Goal: Task Accomplishment & Management: Use online tool/utility

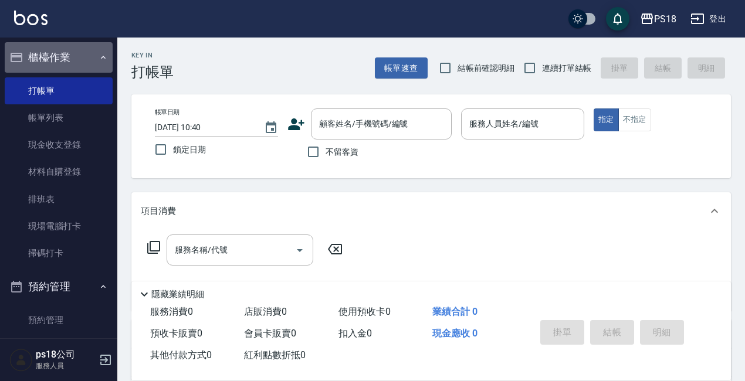
click at [99, 53] on icon "button" at bounding box center [103, 57] width 9 height 9
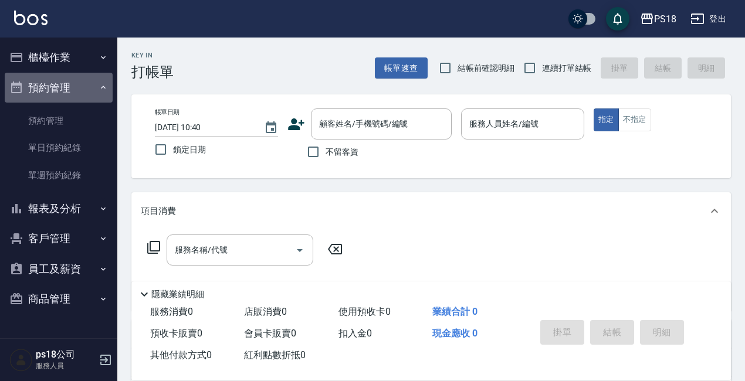
click at [97, 87] on button "預約管理" at bounding box center [59, 88] width 108 height 30
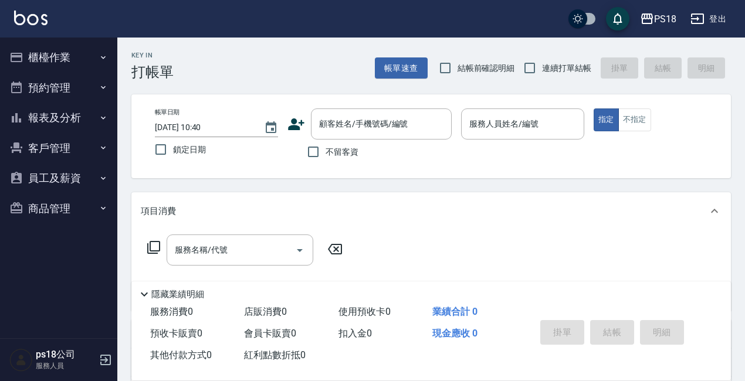
click at [46, 59] on button "櫃檯作業" at bounding box center [59, 57] width 108 height 30
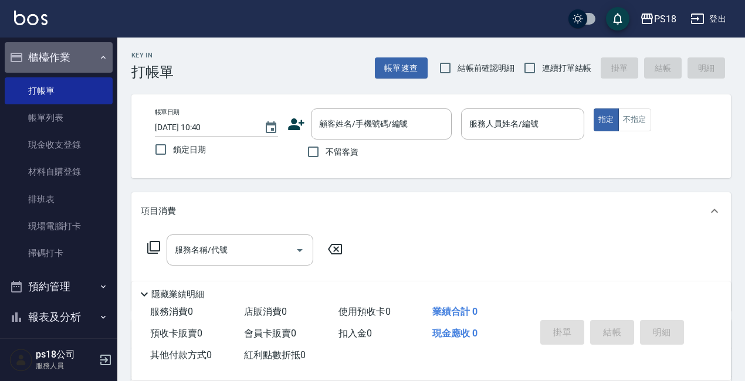
click at [99, 58] on icon "button" at bounding box center [103, 57] width 9 height 9
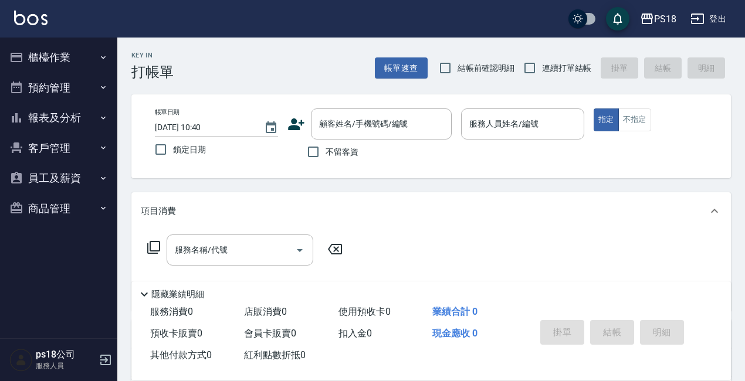
click at [43, 119] on button "報表及分析" at bounding box center [59, 118] width 108 height 30
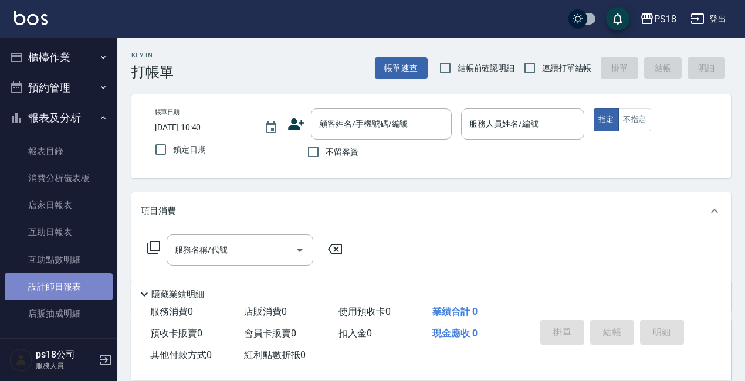
click at [62, 291] on link "設計師日報表" at bounding box center [59, 286] width 108 height 27
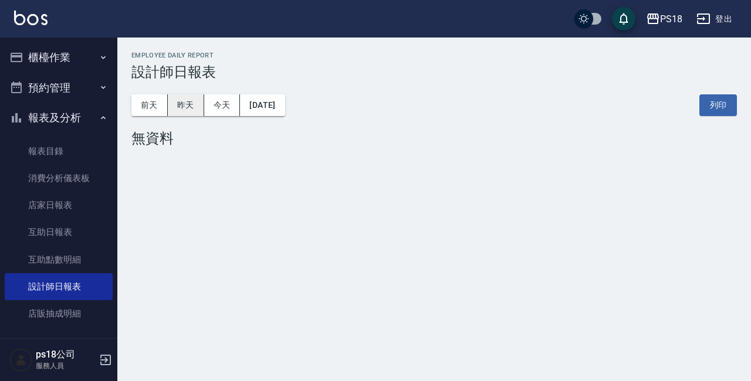
click at [181, 108] on button "昨天" at bounding box center [186, 105] width 36 height 22
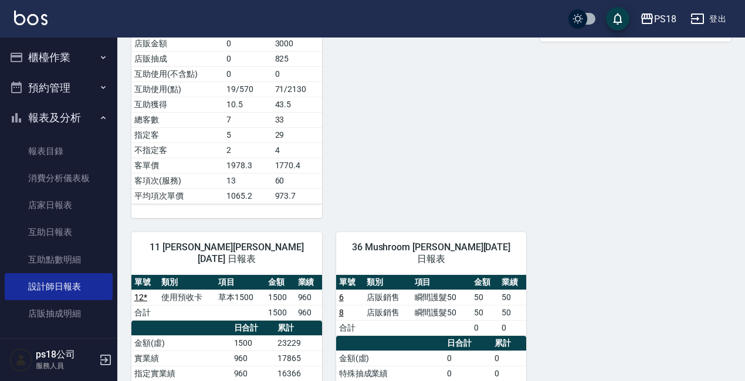
scroll to position [528, 0]
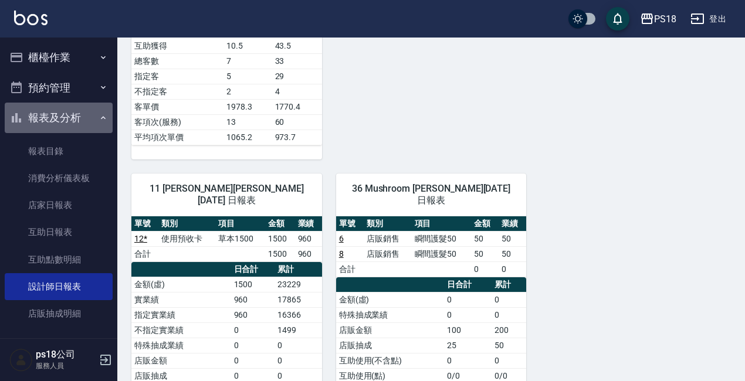
click at [99, 119] on icon "button" at bounding box center [103, 117] width 9 height 9
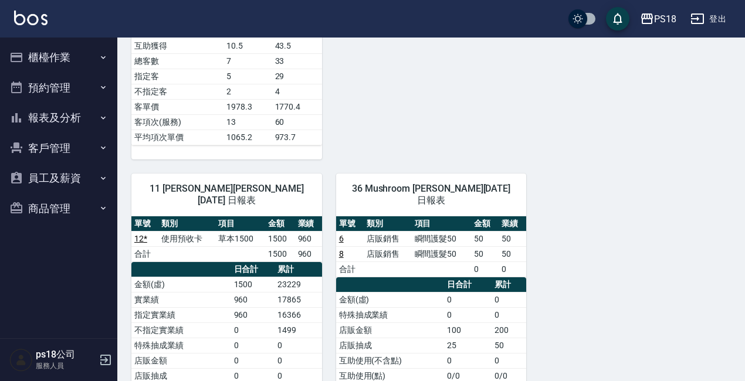
click at [43, 59] on button "櫃檯作業" at bounding box center [59, 57] width 108 height 30
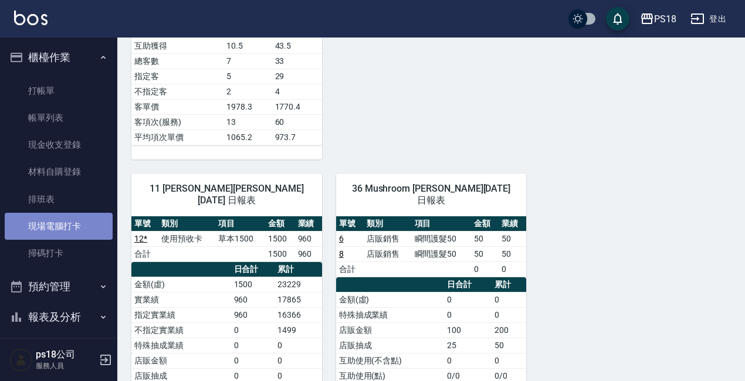
click at [73, 221] on link "現場電腦打卡" at bounding box center [59, 226] width 108 height 27
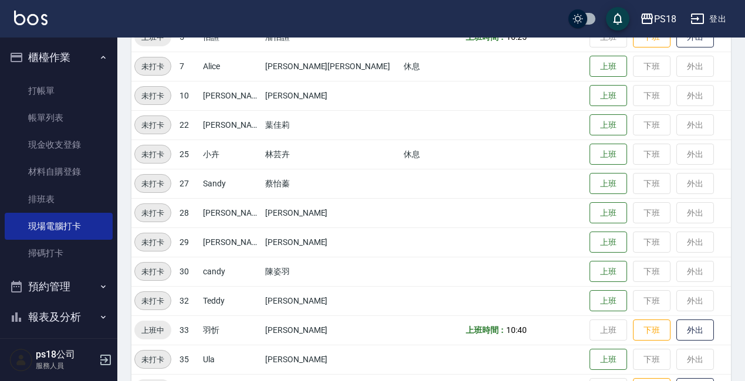
scroll to position [292, 0]
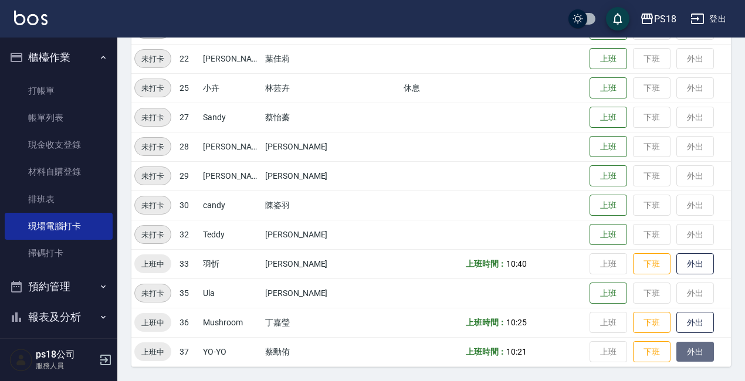
click at [676, 349] on button "外出" at bounding box center [695, 352] width 38 height 21
click at [676, 348] on button "歸來" at bounding box center [695, 352] width 38 height 21
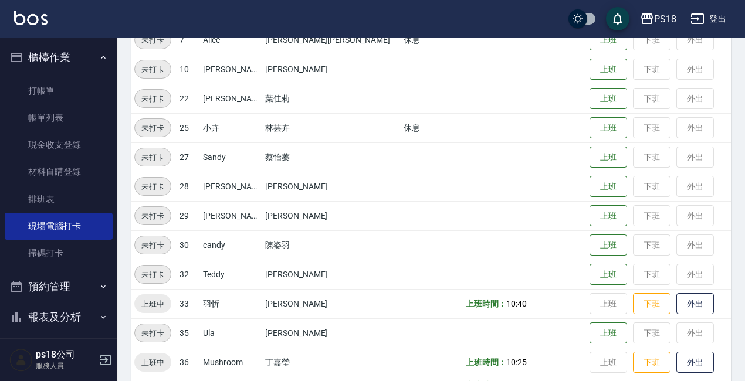
scroll to position [57, 0]
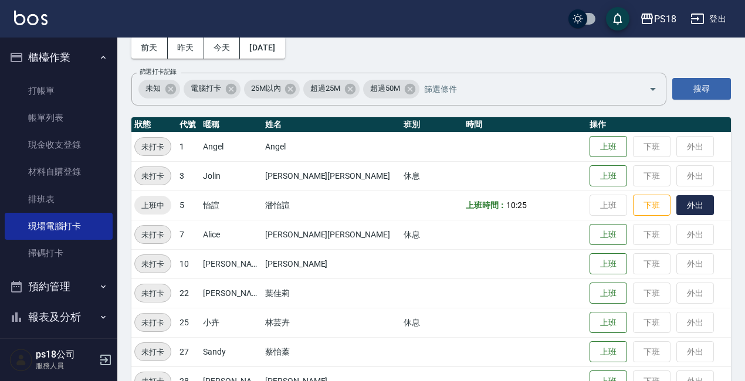
click at [676, 208] on button "外出" at bounding box center [695, 205] width 38 height 21
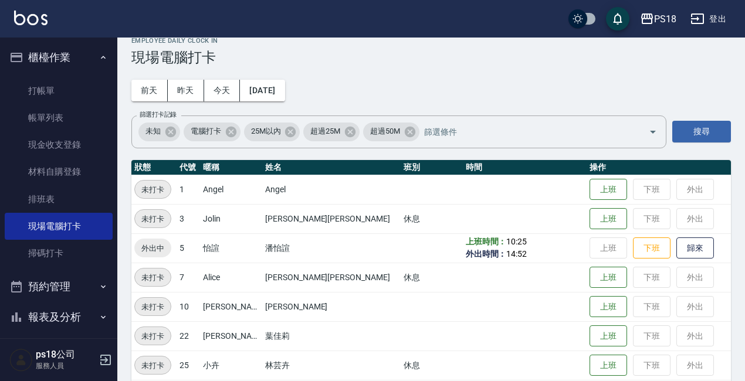
scroll to position [0, 0]
